Goal: Task Accomplishment & Management: Use online tool/utility

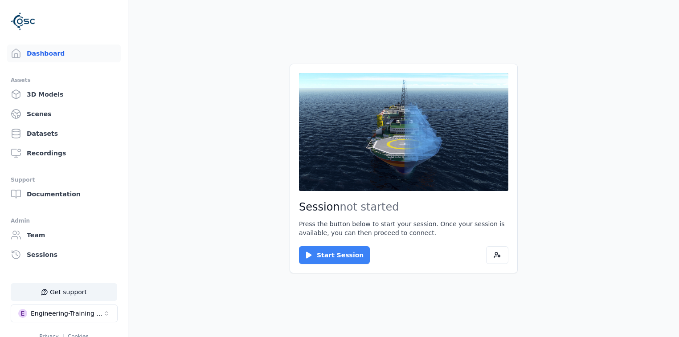
click at [341, 252] on button "Start Session" at bounding box center [334, 255] width 71 height 18
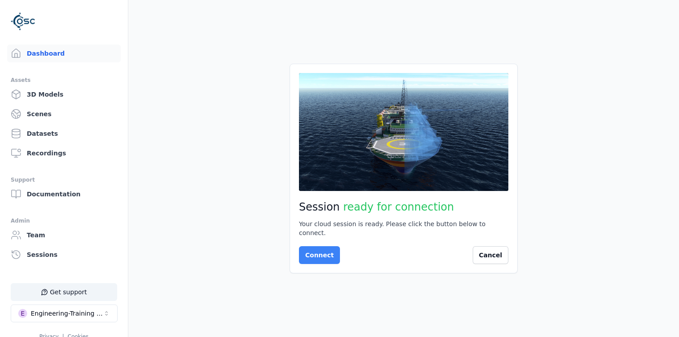
click at [318, 247] on button "Connect" at bounding box center [319, 255] width 41 height 18
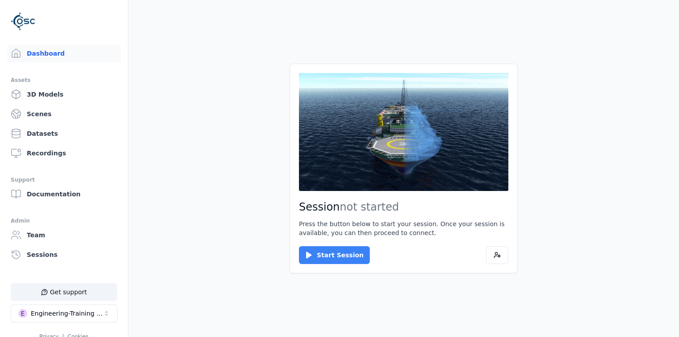
click at [317, 254] on button "Start Session" at bounding box center [334, 255] width 71 height 18
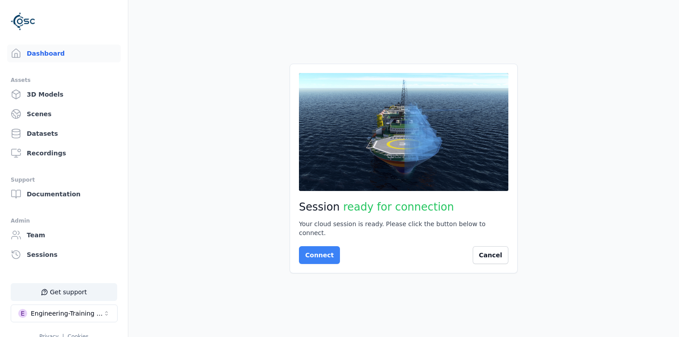
click at [318, 252] on button "Connect" at bounding box center [319, 255] width 41 height 18
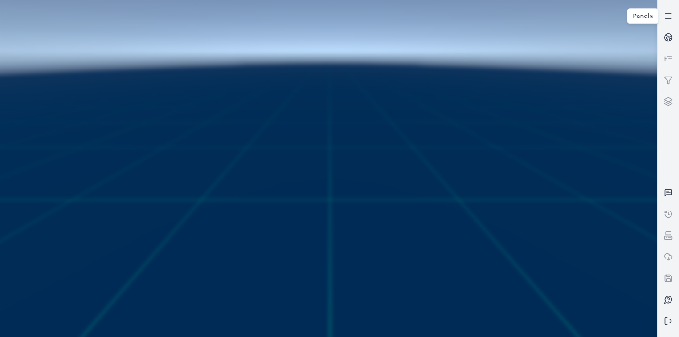
click at [668, 14] on line at bounding box center [668, 14] width 6 height 0
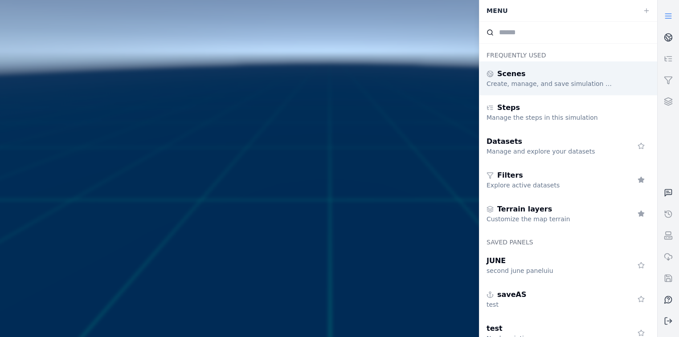
click at [581, 82] on div "Create, manage, and save simulation scenes" at bounding box center [551, 83] width 128 height 9
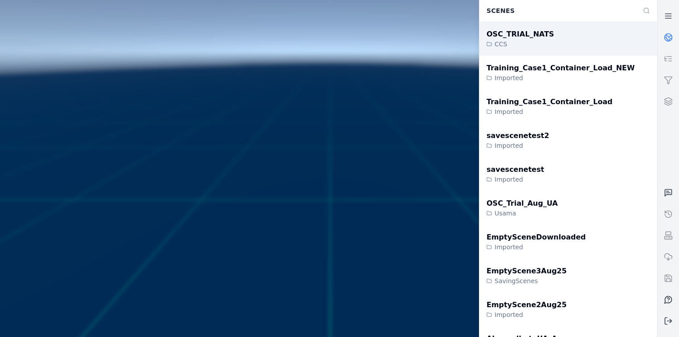
click at [564, 36] on div "OSC_TRIAL_NATS CCS" at bounding box center [568, 39] width 178 height 34
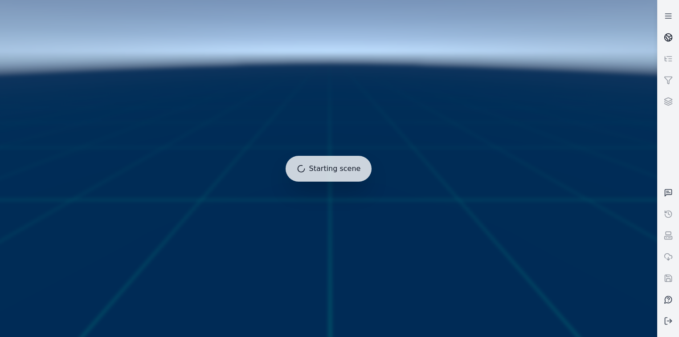
click at [668, 37] on icon at bounding box center [669, 35] width 5 height 3
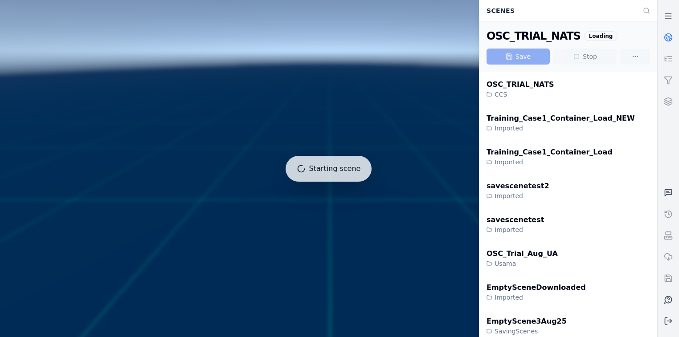
click at [668, 40] on icon at bounding box center [666, 39] width 3 height 4
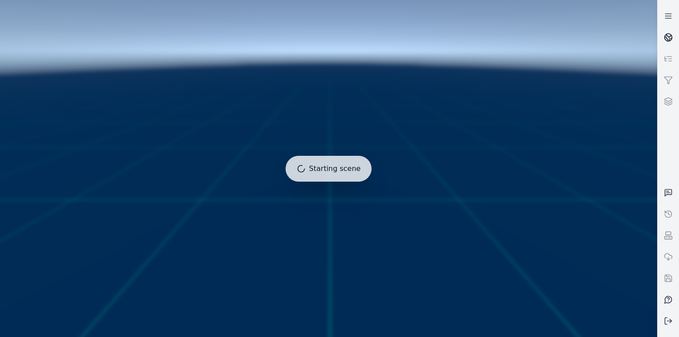
click at [667, 35] on icon at bounding box center [668, 37] width 9 height 9
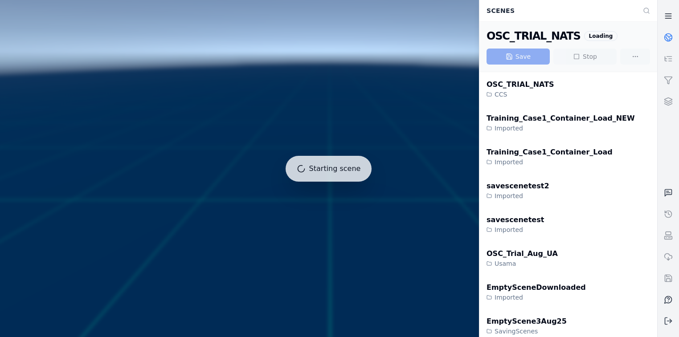
click at [665, 16] on icon at bounding box center [668, 16] width 9 height 9
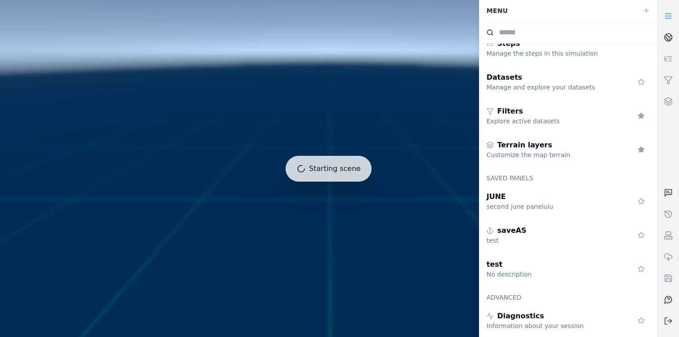
scroll to position [64, 0]
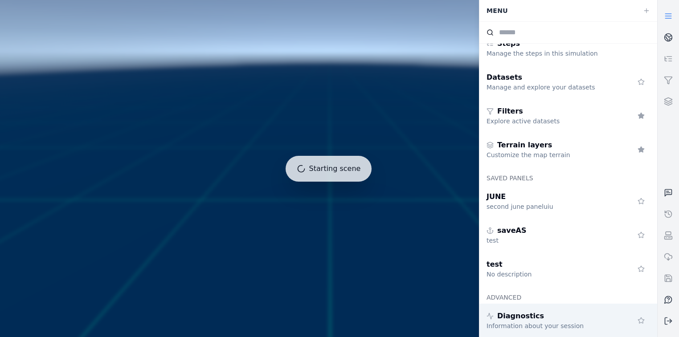
click at [531, 321] on span "Diagnostics" at bounding box center [520, 316] width 47 height 11
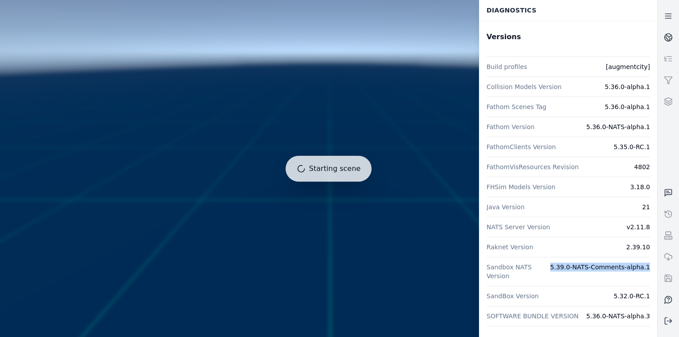
drag, startPoint x: 553, startPoint y: 266, endPoint x: 652, endPoint y: 267, distance: 98.9
click at [652, 267] on div "Versions Build profiles [augmentcity] Collision Models Version 5.36.0-alpha.1 F…" at bounding box center [568, 178] width 178 height 317
copy dd "5.39.0-NATS-Comments-alpha.1"
click at [667, 14] on icon at bounding box center [668, 16] width 9 height 9
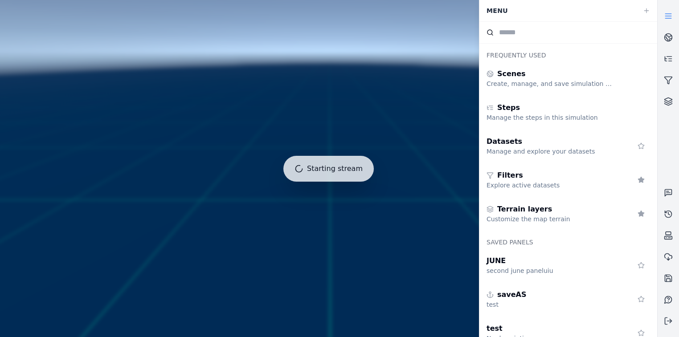
click at [663, 18] on link at bounding box center [668, 15] width 21 height 21
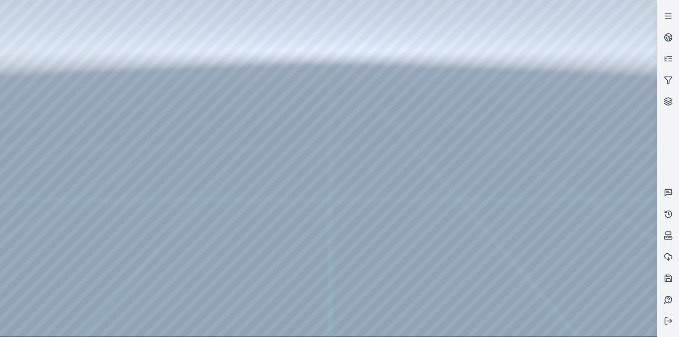
drag, startPoint x: 257, startPoint y: 257, endPoint x: 225, endPoint y: 258, distance: 31.2
